Goal: Find specific page/section: Find specific page/section

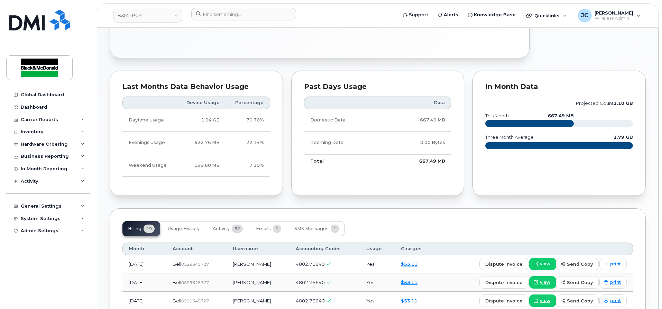
scroll to position [311, 0]
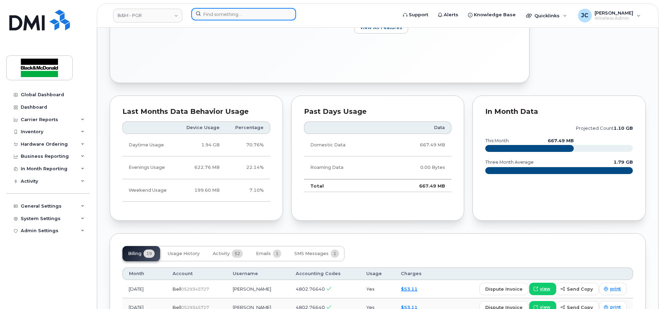
click at [220, 12] on input at bounding box center [243, 14] width 105 height 12
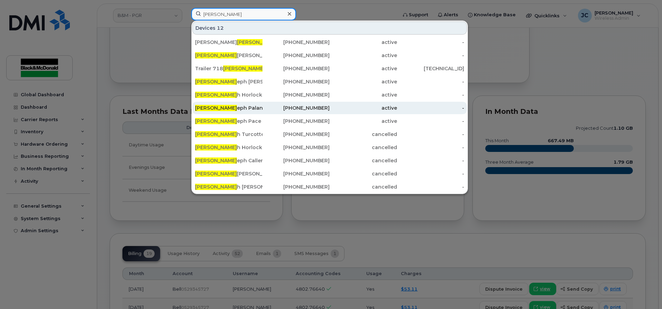
type input "[PERSON_NAME]"
click at [219, 106] on div "[PERSON_NAME] eph Palango" at bounding box center [228, 107] width 67 height 7
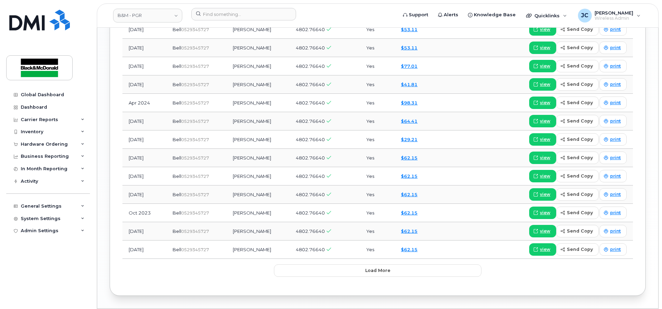
scroll to position [831, 0]
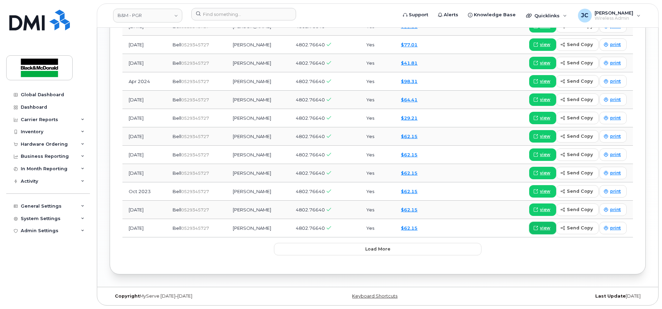
click at [550, 227] on span "view" at bounding box center [545, 228] width 10 height 6
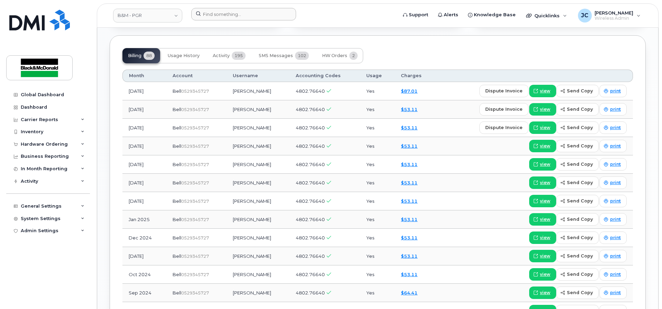
scroll to position [416, 0]
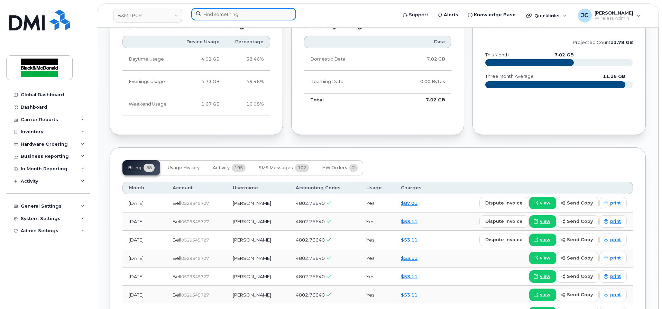
click at [215, 14] on input at bounding box center [243, 14] width 105 height 12
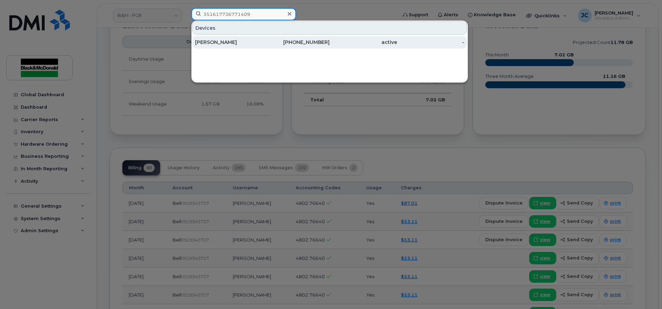
type input "351617736771409"
click at [209, 43] on div "[PERSON_NAME]" at bounding box center [228, 42] width 67 height 7
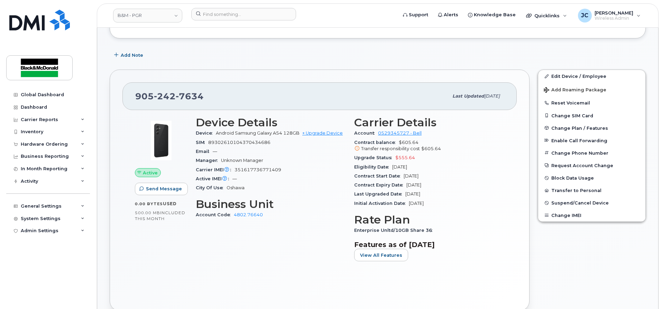
scroll to position [138, 0]
